Goal: Task Accomplishment & Management: Manage account settings

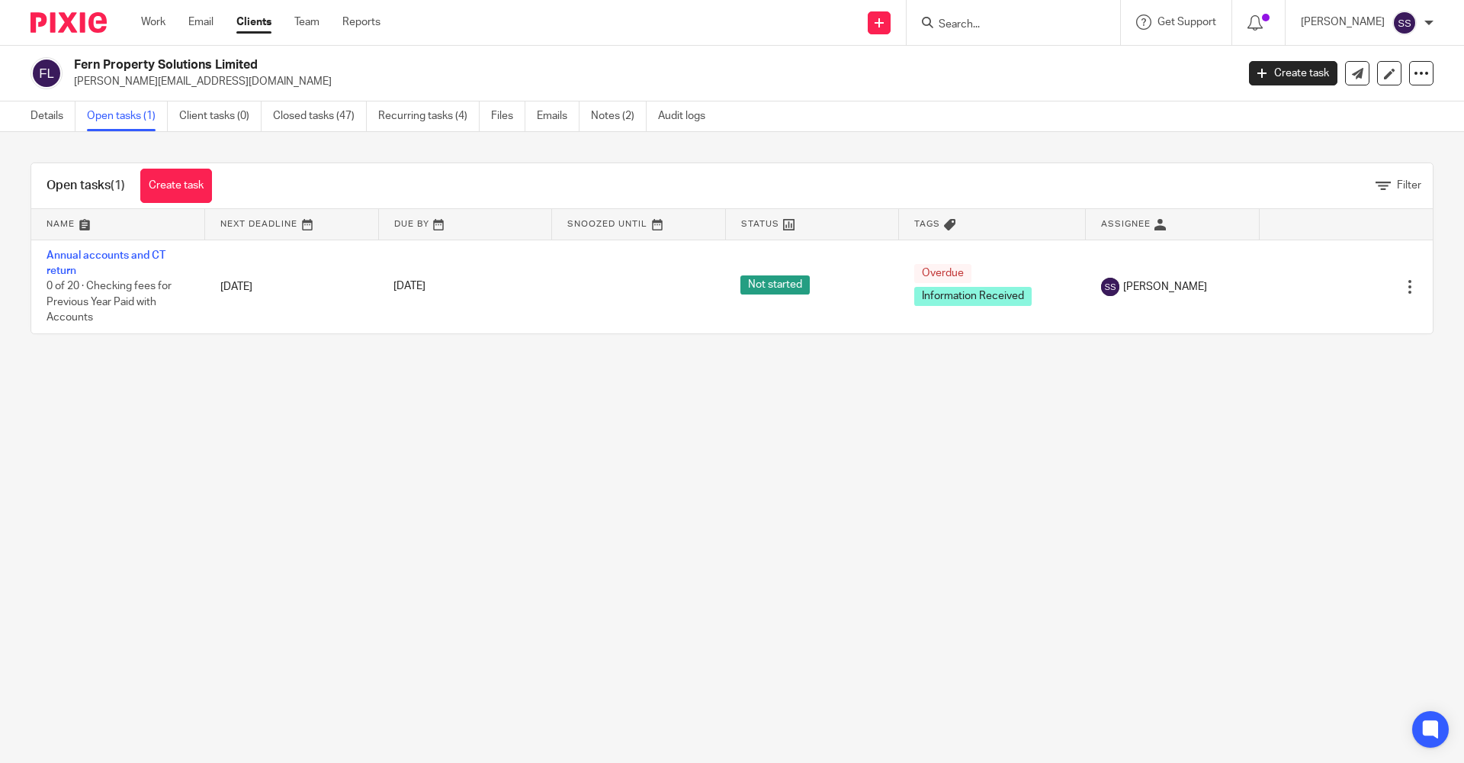
click at [966, 27] on input "Search" at bounding box center [1005, 25] width 137 height 14
click at [973, 27] on input "Search" at bounding box center [1005, 25] width 137 height 14
click at [701, 124] on link "Audit logs" at bounding box center [687, 116] width 59 height 30
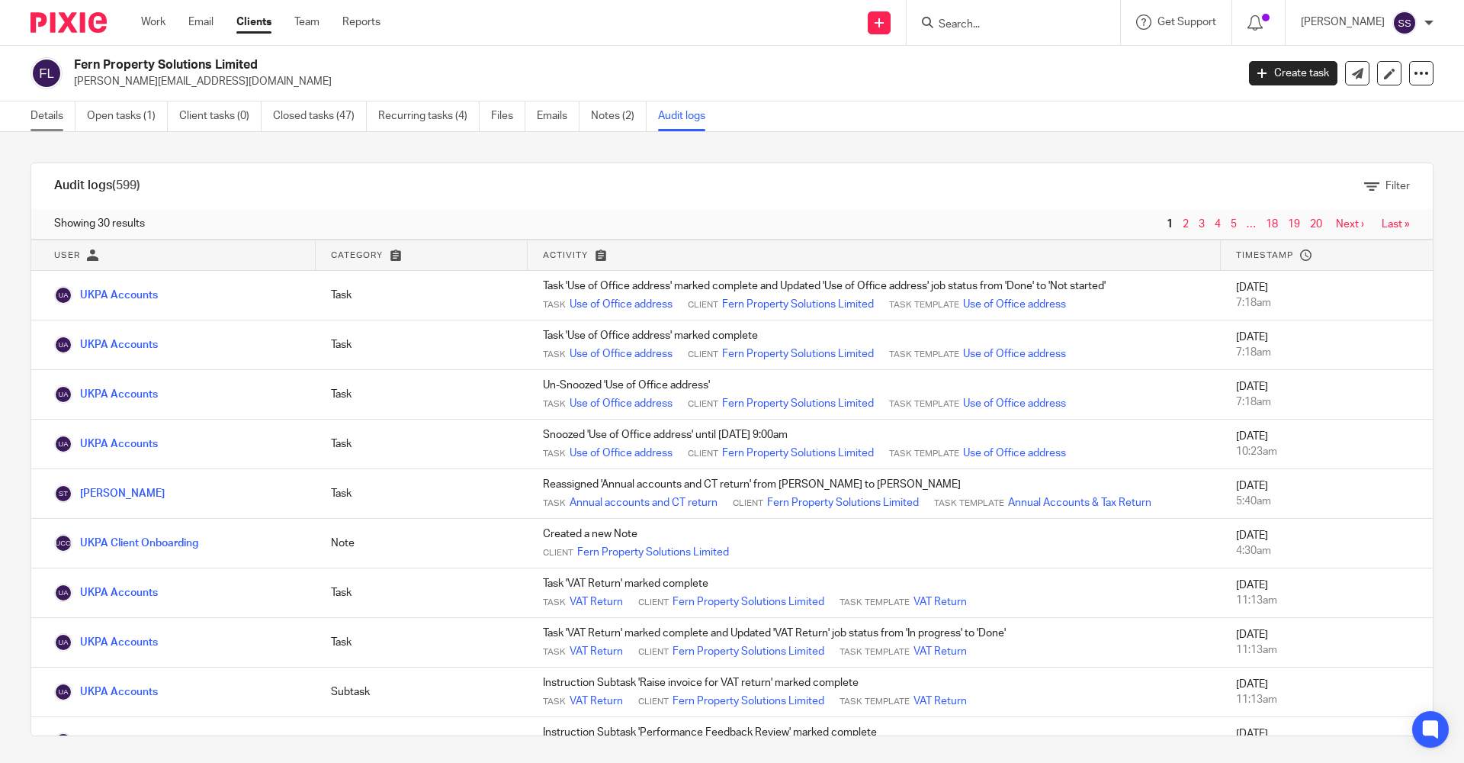
click at [49, 113] on link "Details" at bounding box center [53, 116] width 45 height 30
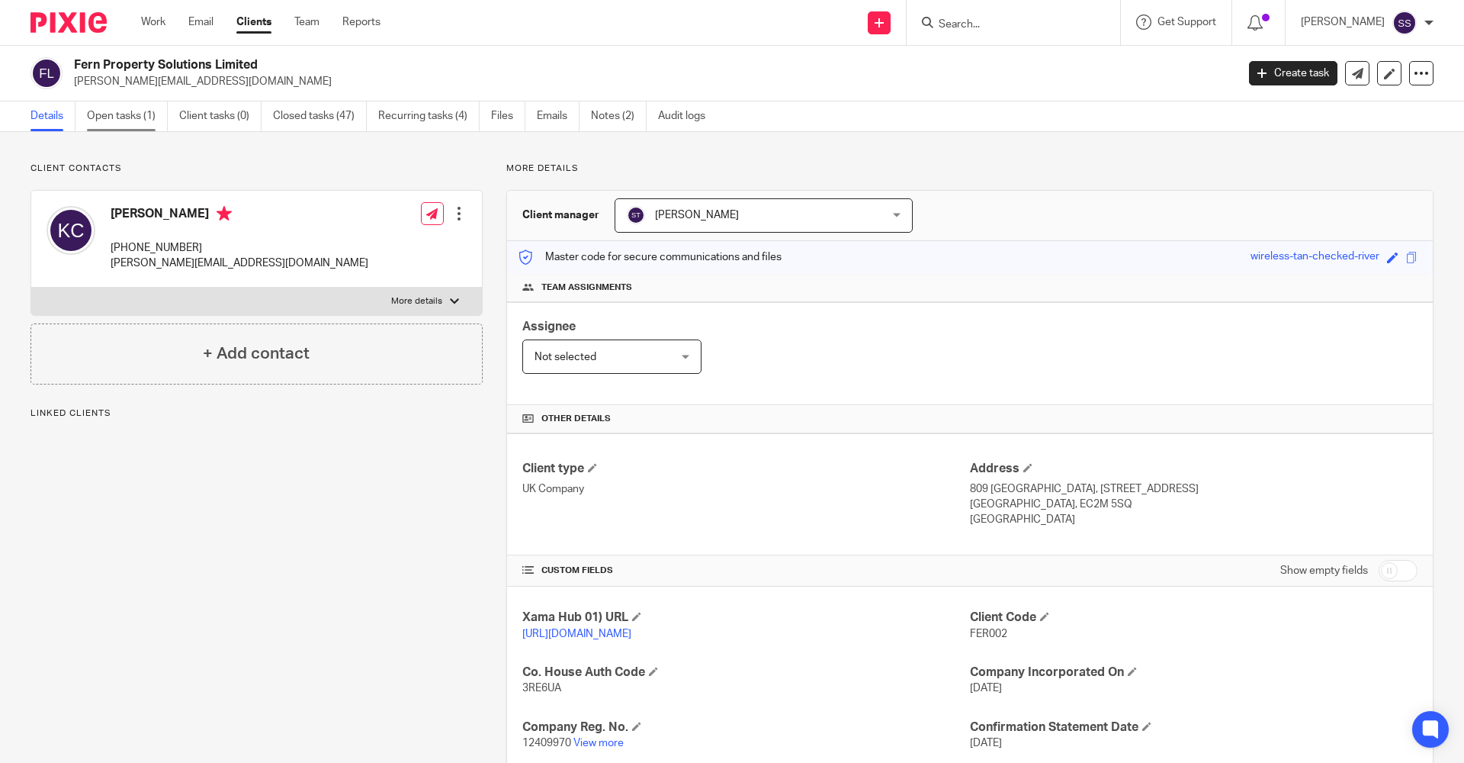
click at [147, 127] on link "Open tasks (1)" at bounding box center [127, 116] width 81 height 30
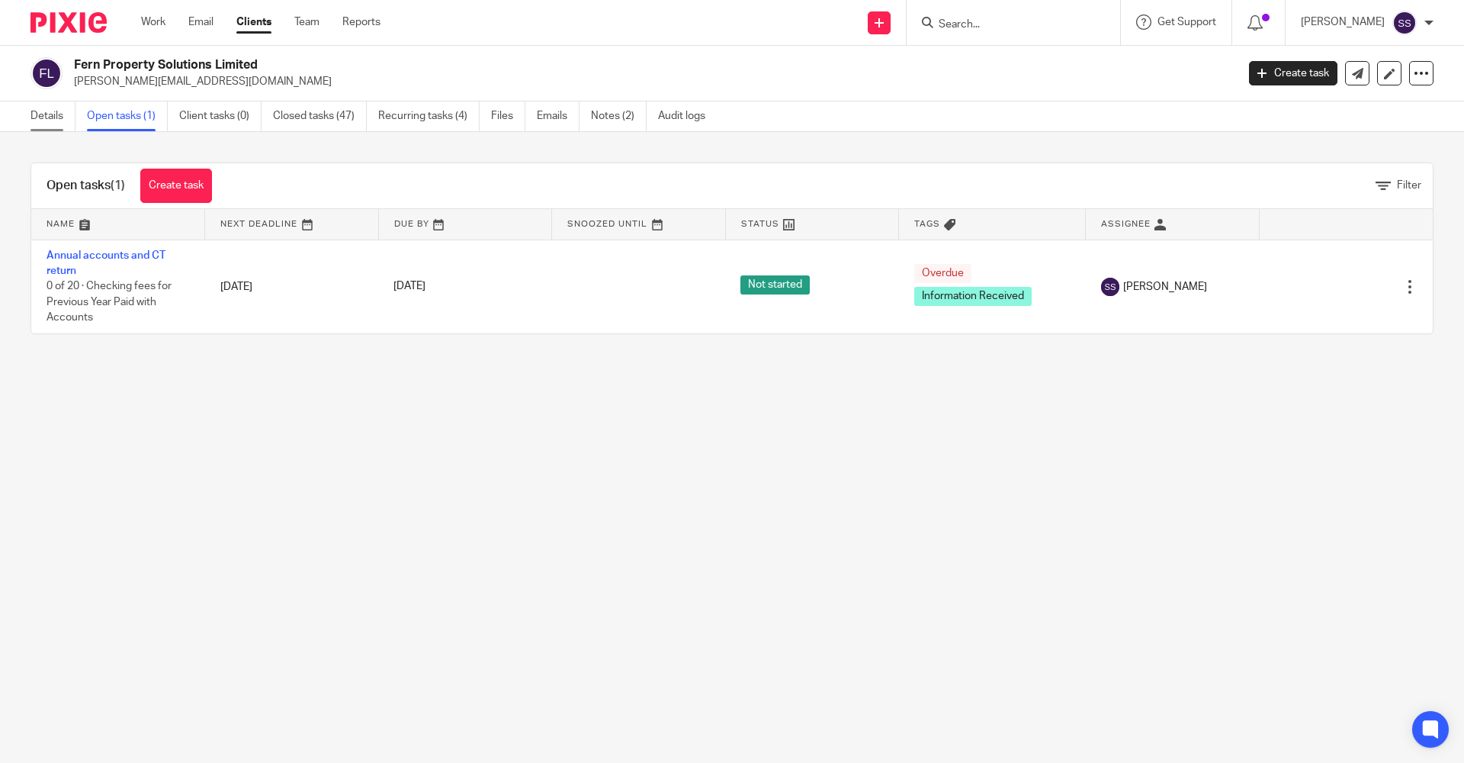
click at [50, 127] on link "Details" at bounding box center [53, 116] width 45 height 30
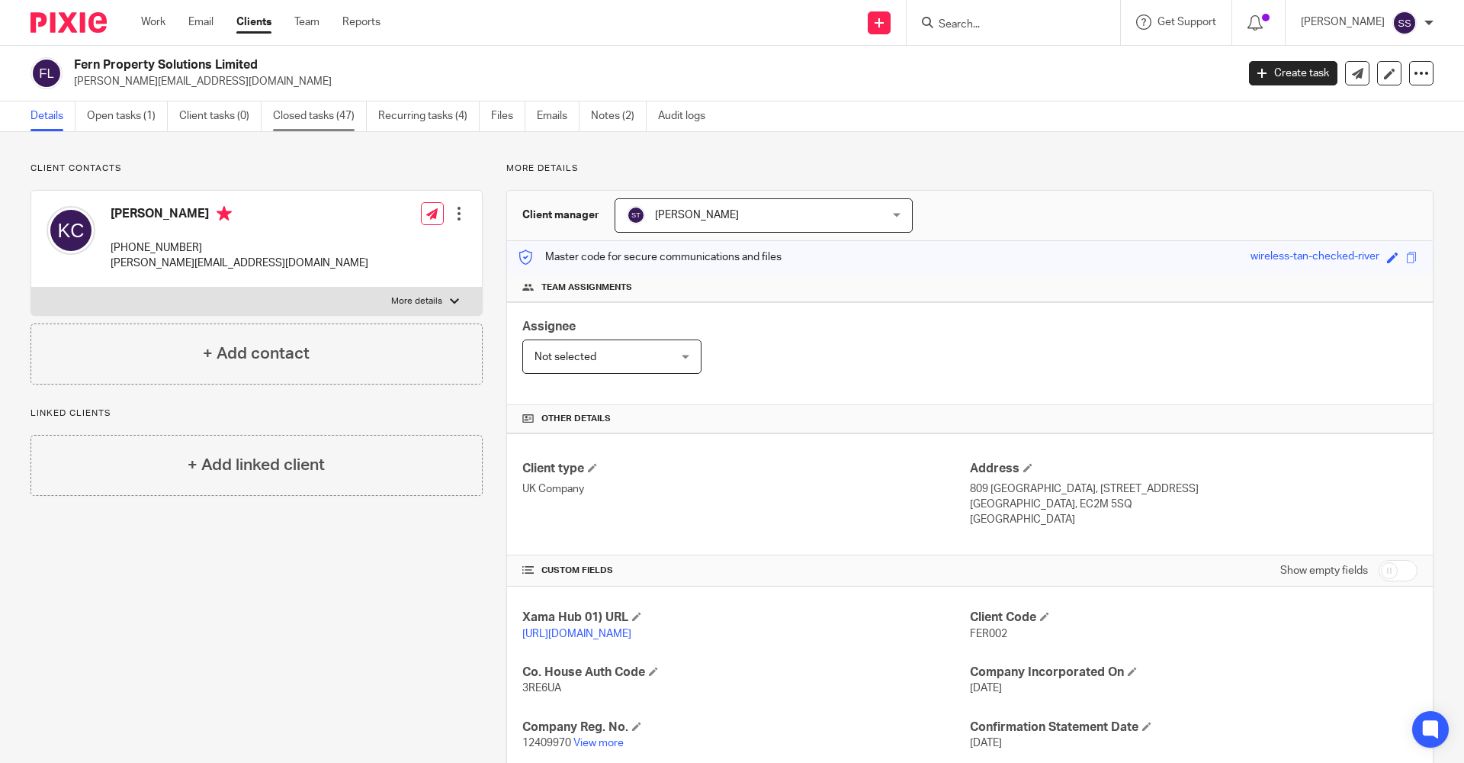
click at [317, 128] on link "Closed tasks (47)" at bounding box center [320, 116] width 94 height 30
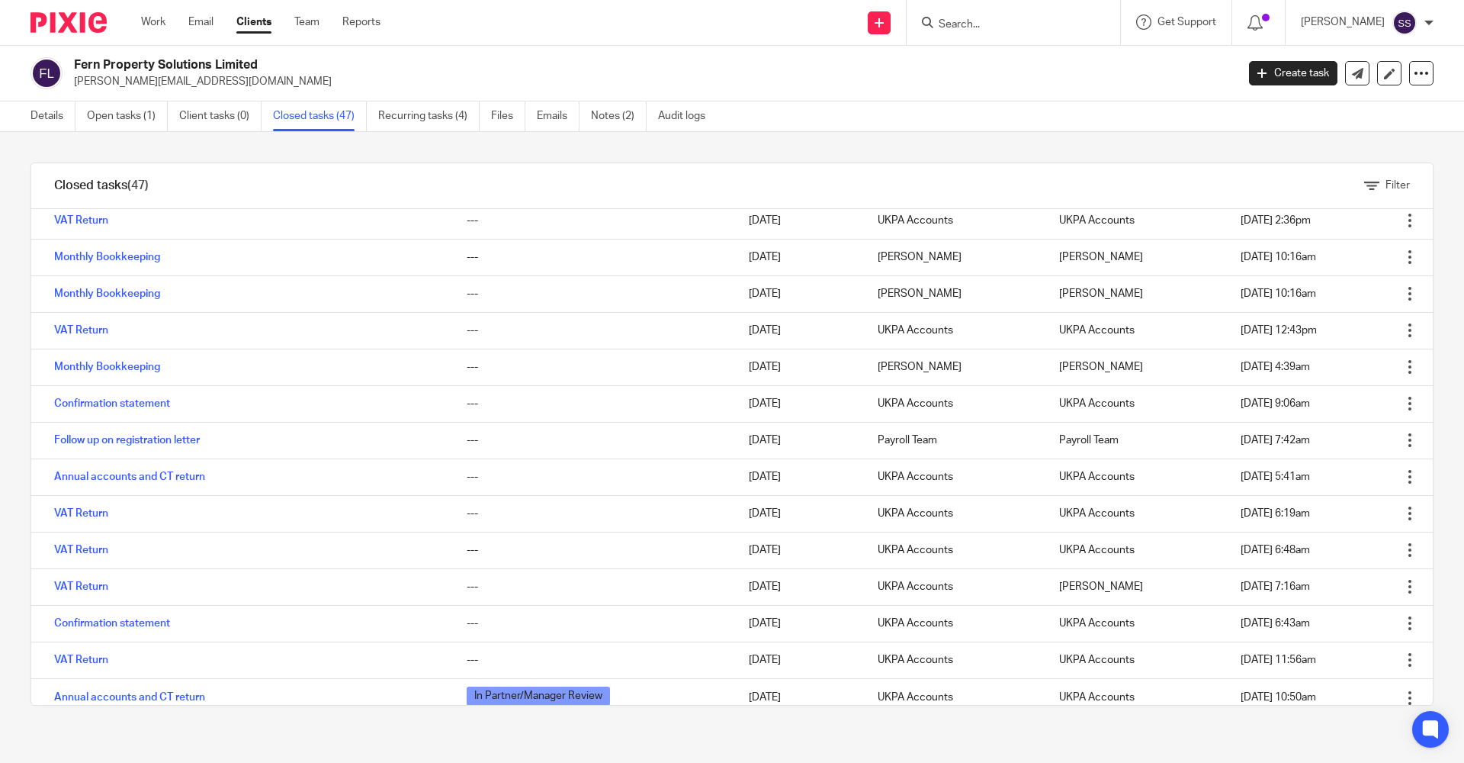
scroll to position [1068, 0]
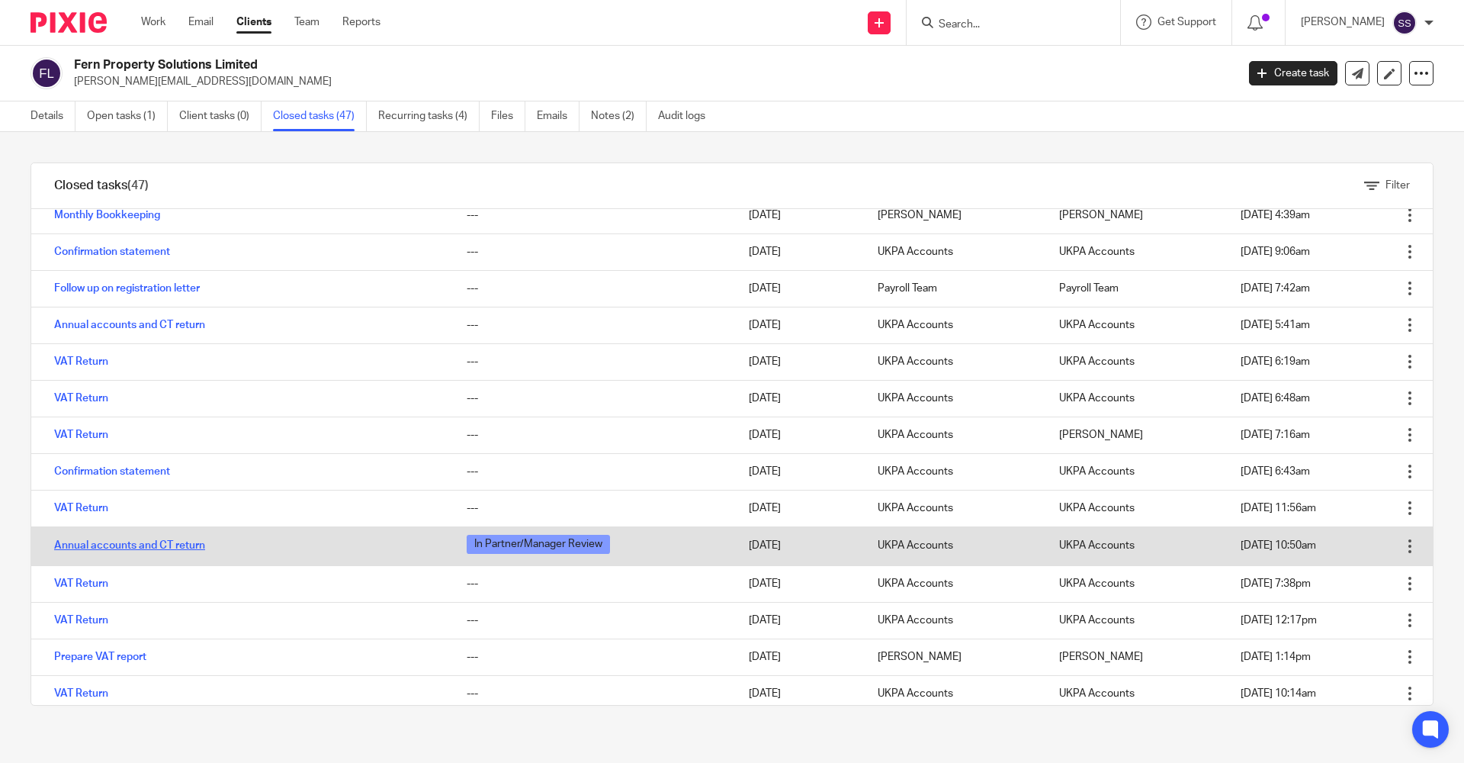
click at [116, 546] on link "Annual accounts and CT return" at bounding box center [129, 545] width 151 height 11
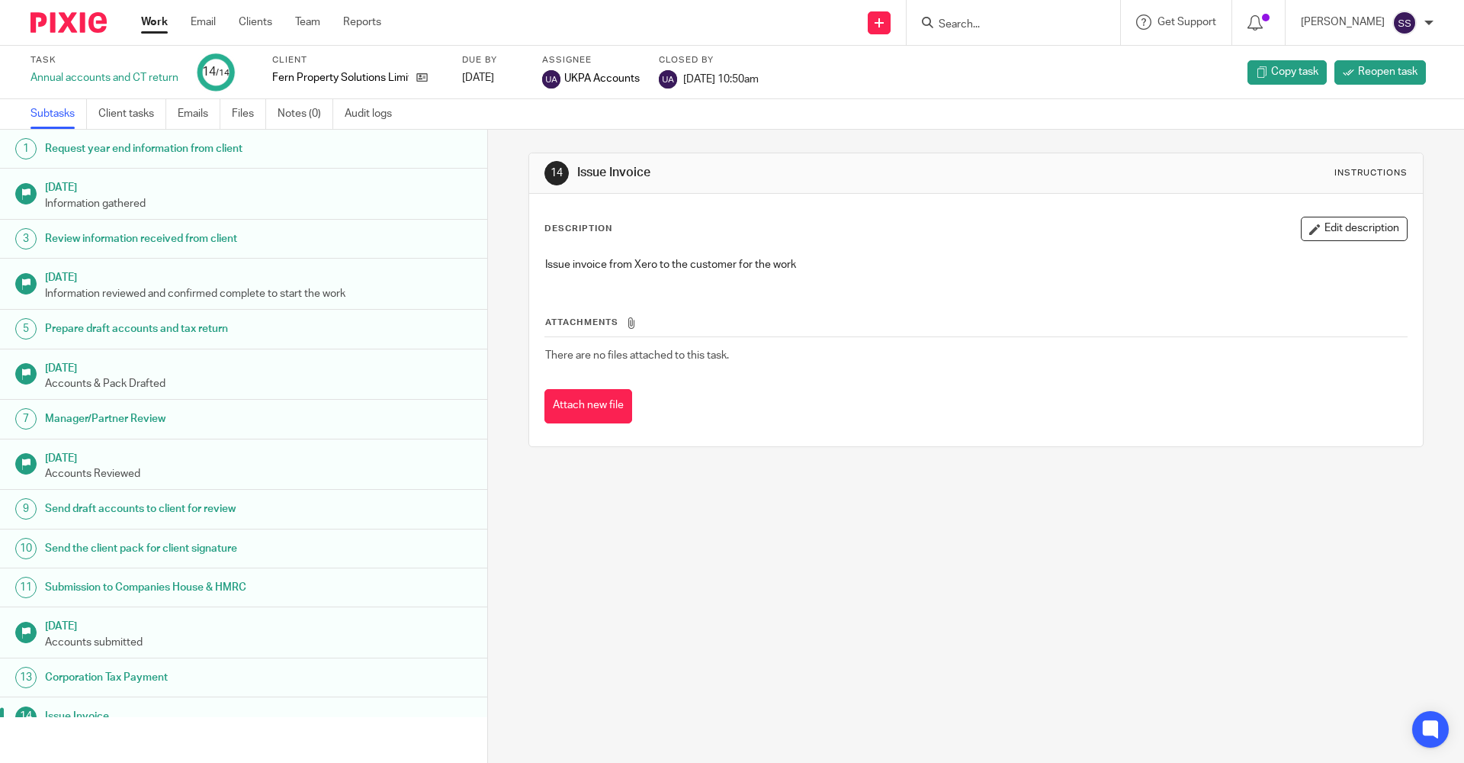
click at [862, 620] on div "14 Issue Invoice Instructions Description Edit description Issue invoice from X…" at bounding box center [976, 446] width 976 height 633
click at [161, 34] on div "Work Email Clients Team Reports Work Email Clients Team Reports Settings" at bounding box center [265, 22] width 278 height 45
click at [159, 30] on link "Work" at bounding box center [154, 21] width 27 height 15
